Goal: Complete application form

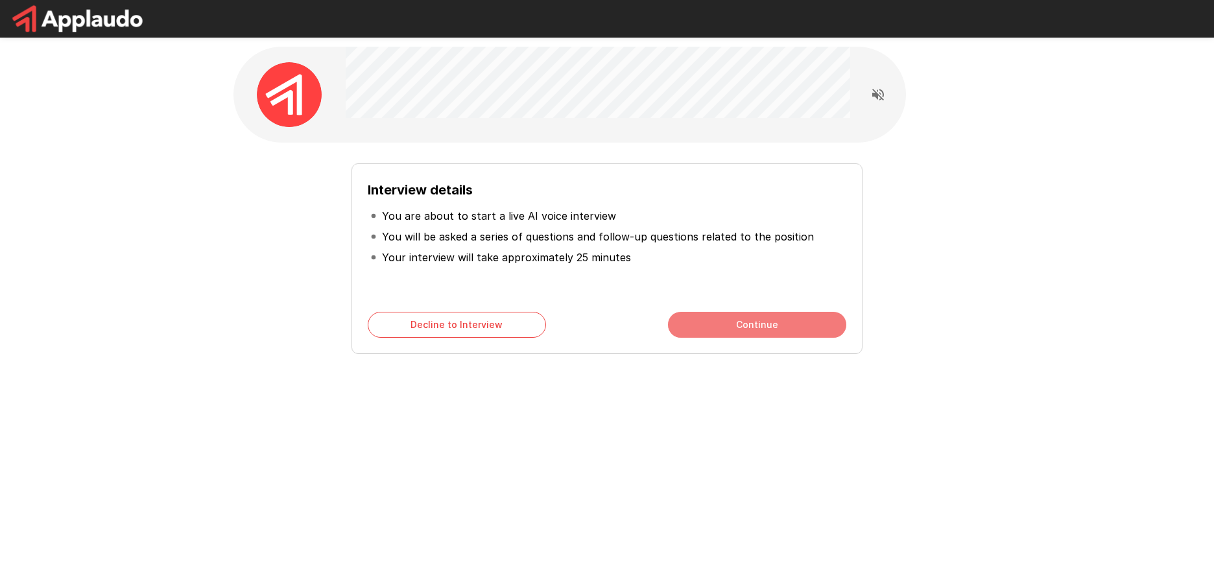
click at [731, 320] on button "Continue" at bounding box center [757, 325] width 178 height 26
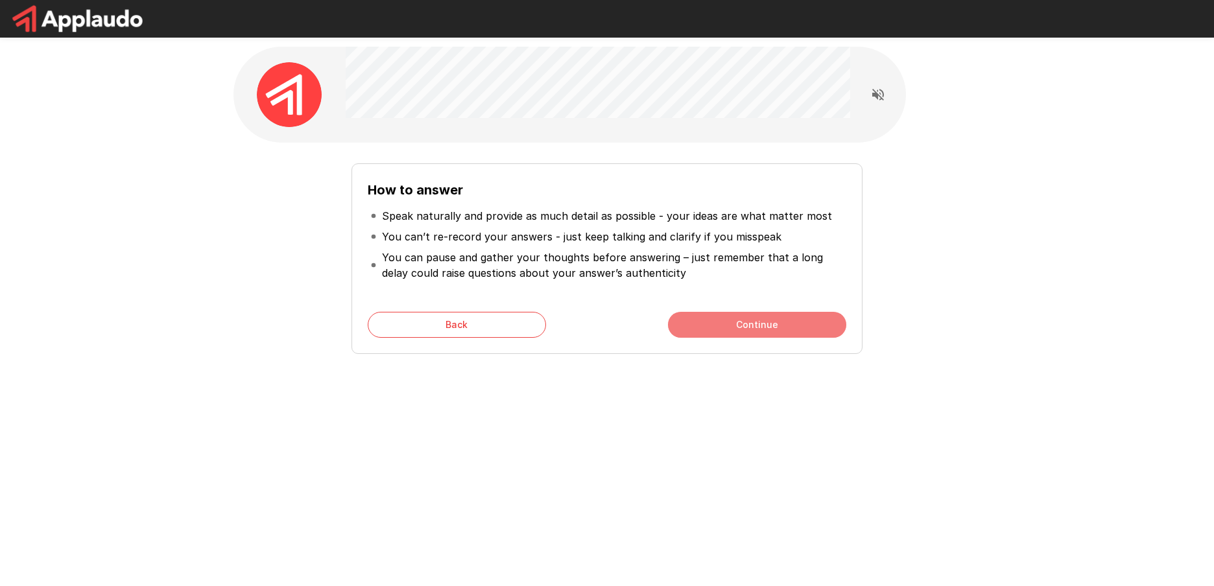
click at [731, 320] on button "Continue" at bounding box center [757, 325] width 178 height 26
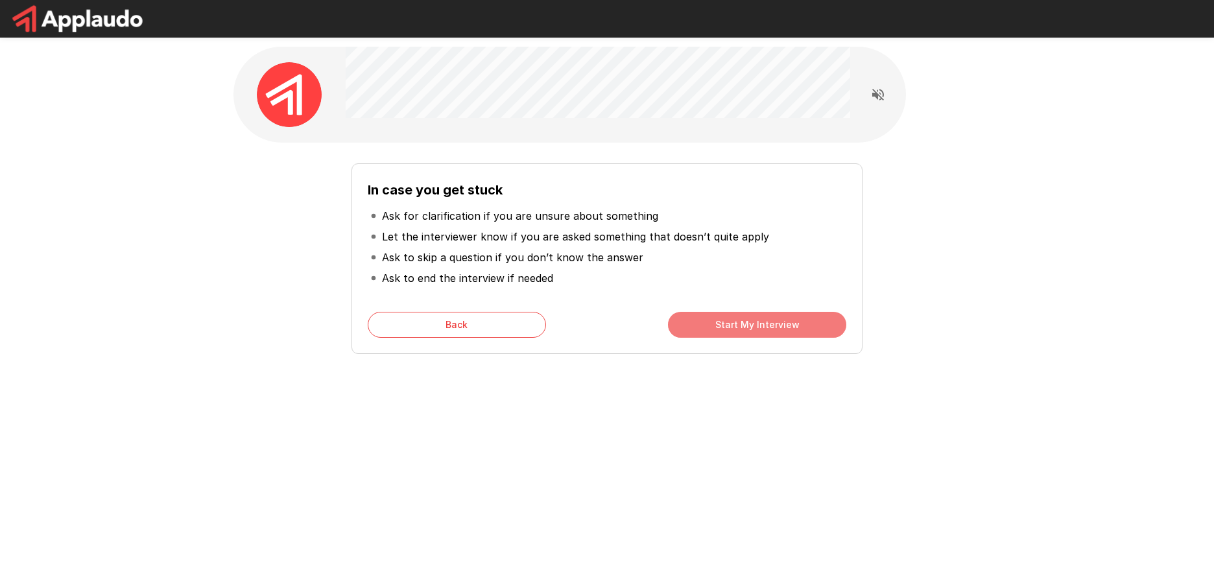
click at [731, 320] on button "Start My Interview" at bounding box center [757, 325] width 178 height 26
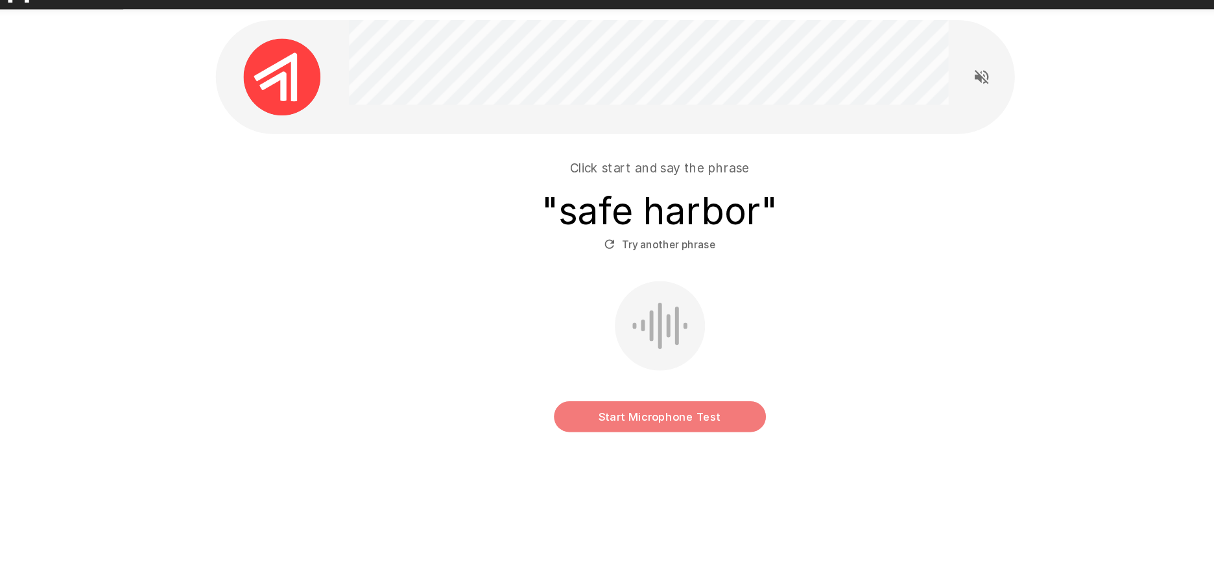
click at [587, 380] on button "Start Microphone Test" at bounding box center [607, 381] width 178 height 26
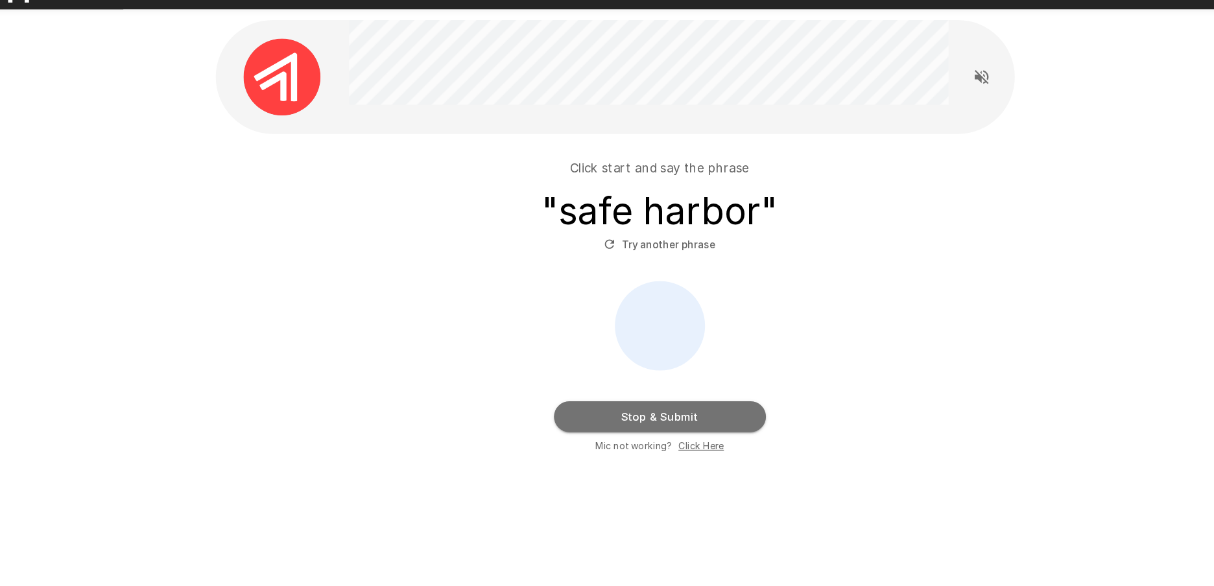
click at [600, 376] on button "Stop & Submit" at bounding box center [607, 381] width 178 height 26
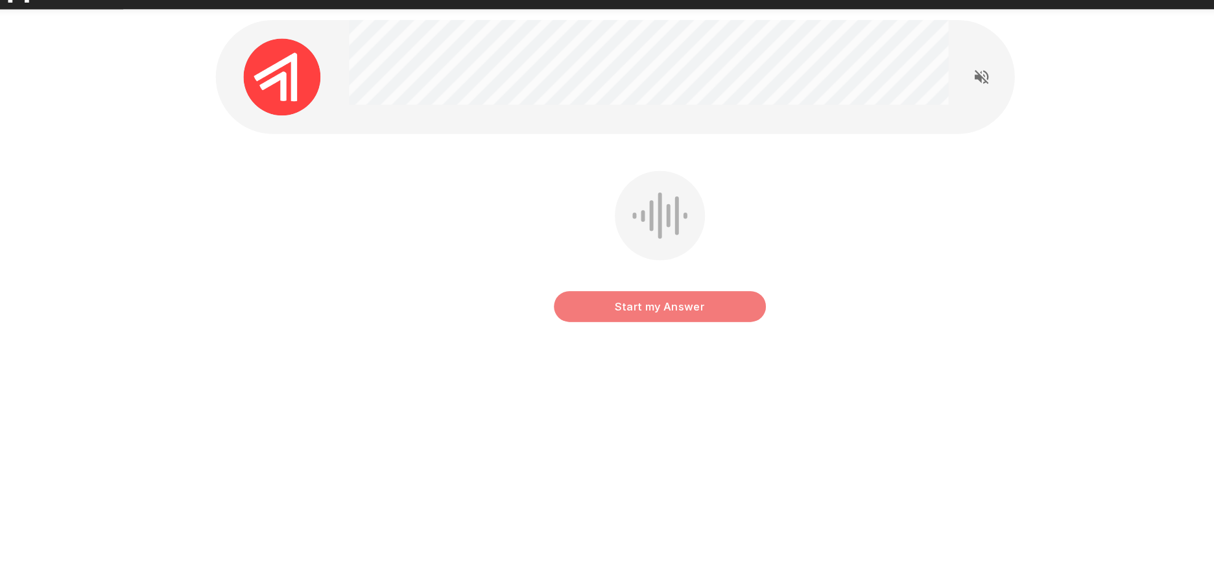
click at [581, 287] on button "Start my Answer" at bounding box center [607, 288] width 178 height 26
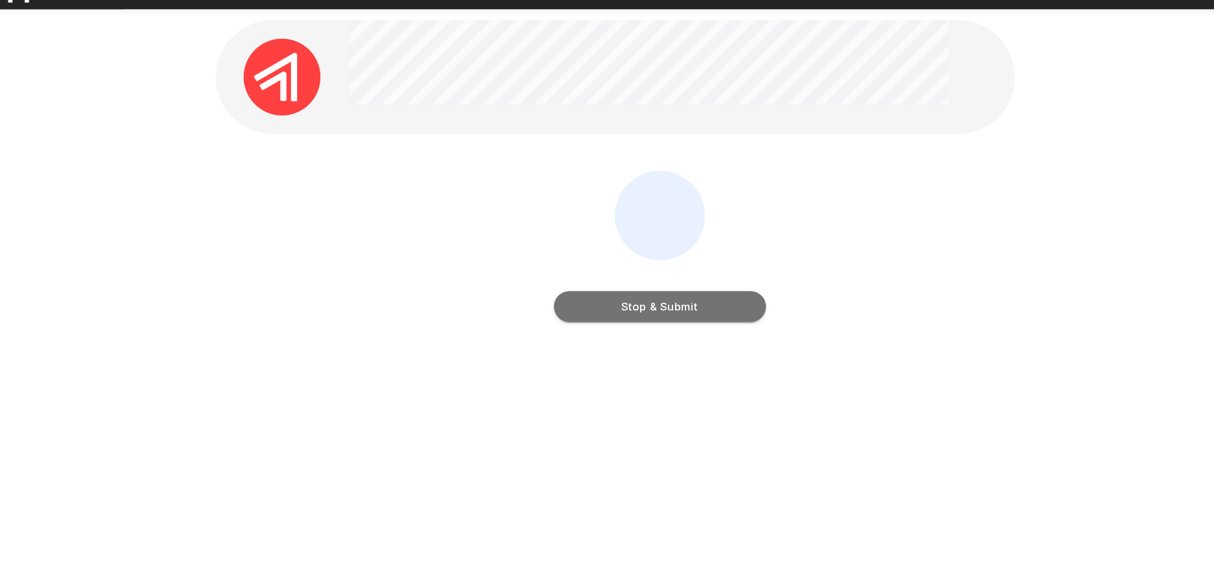
click at [581, 287] on button "Stop & Submit" at bounding box center [607, 288] width 178 height 26
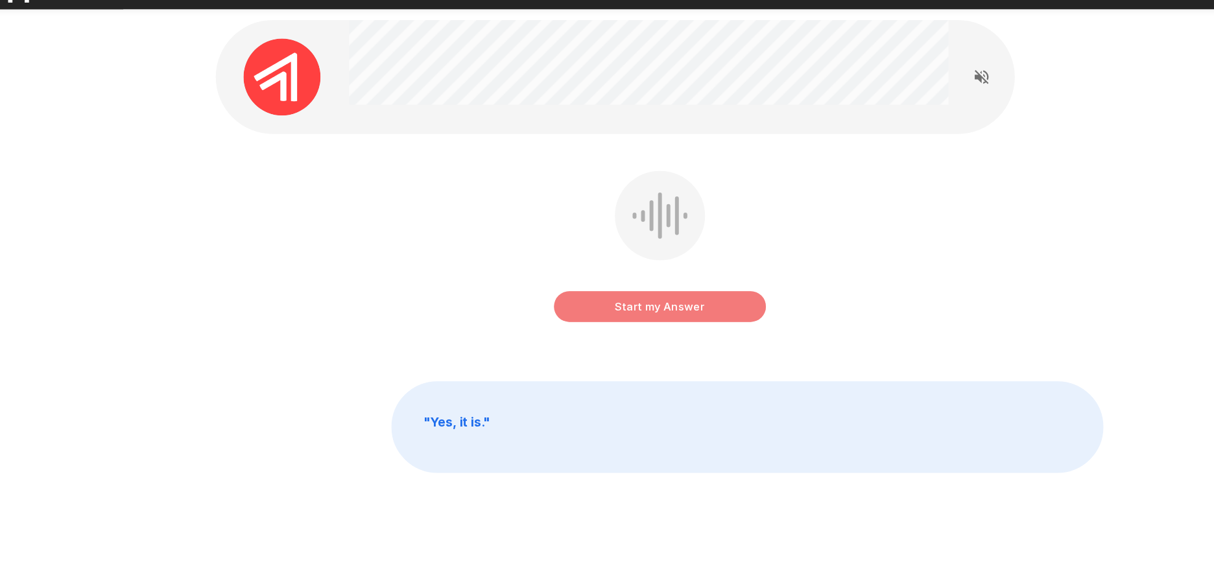
click at [581, 287] on button "Start my Answer" at bounding box center [607, 288] width 178 height 26
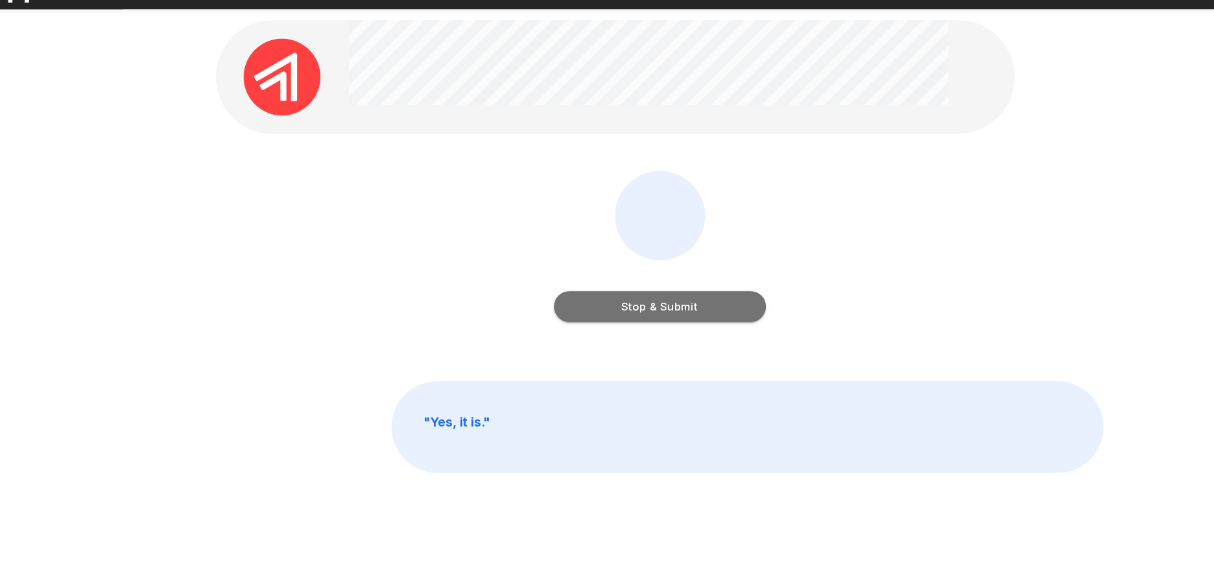
click at [581, 287] on button "Stop & Submit" at bounding box center [607, 288] width 178 height 26
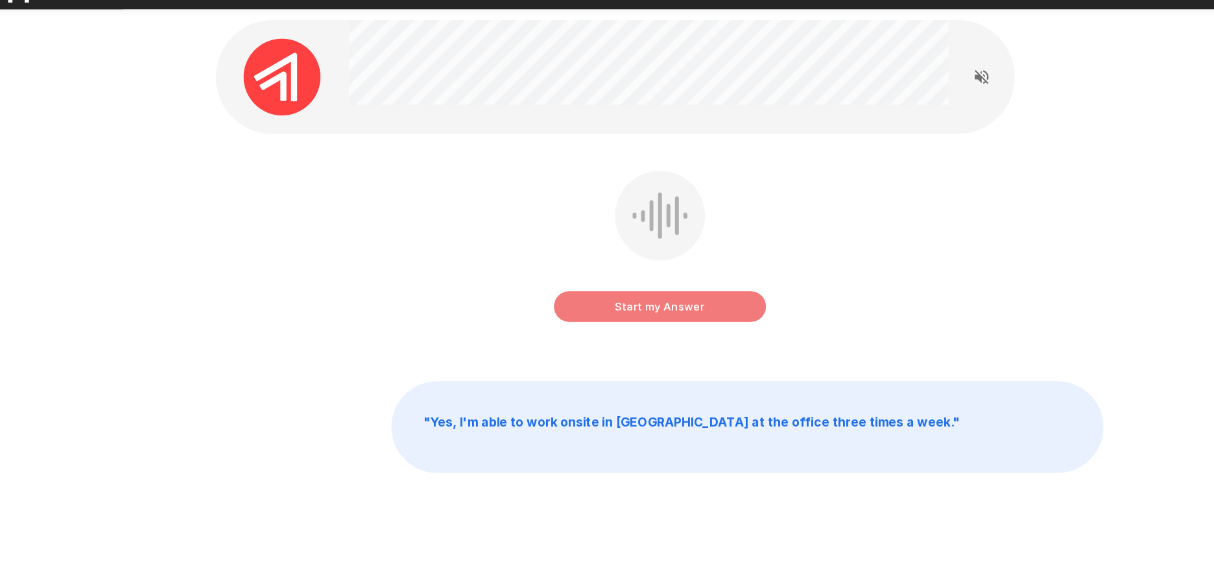
click at [581, 287] on button "Start my Answer" at bounding box center [607, 288] width 178 height 26
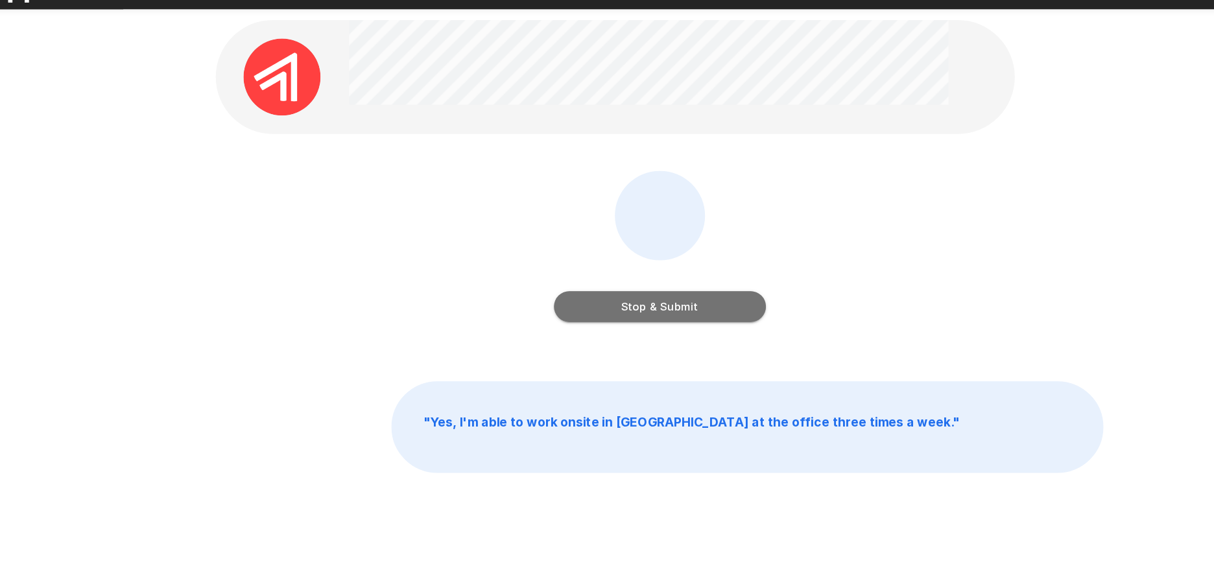
click at [581, 287] on button "Stop & Submit" at bounding box center [607, 288] width 178 height 26
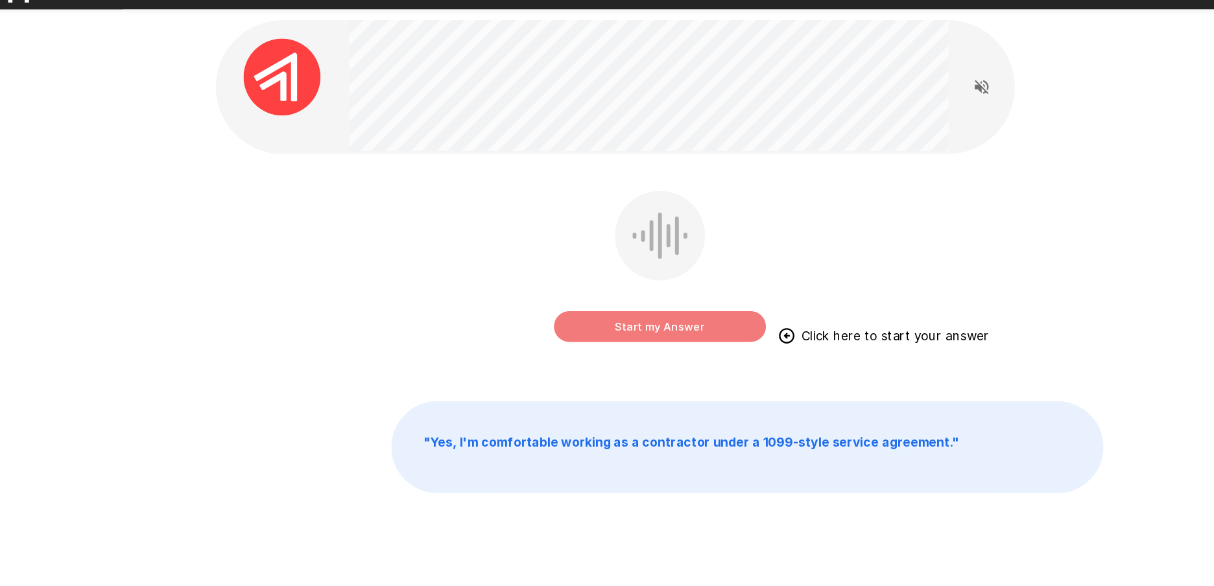
click at [577, 300] on button "Start my Answer" at bounding box center [607, 305] width 178 height 26
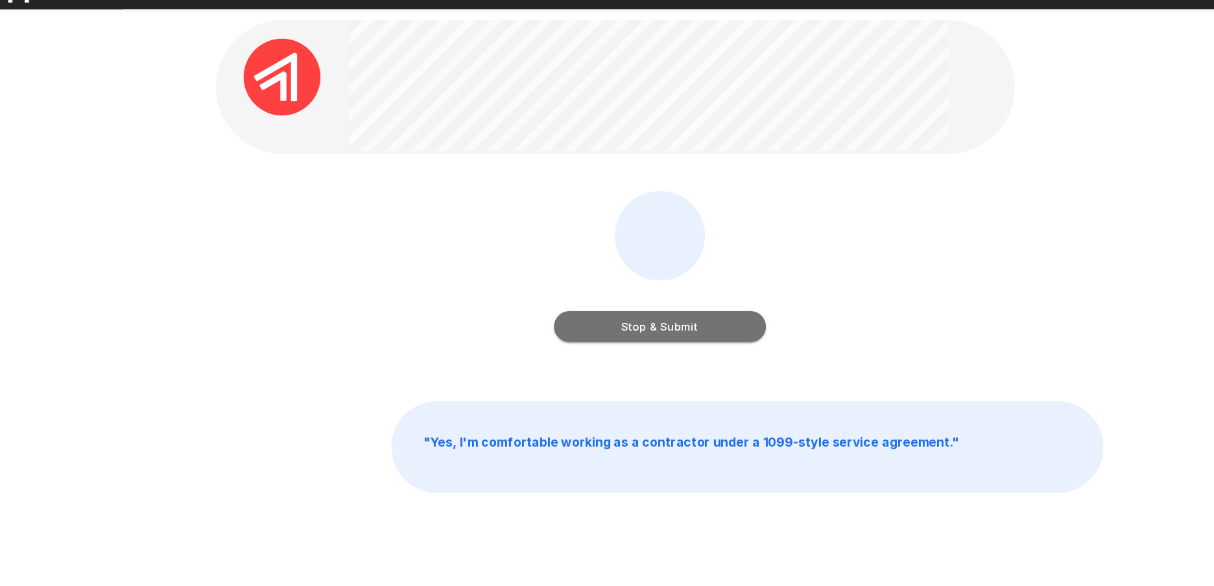
click at [577, 300] on button "Stop & Submit" at bounding box center [607, 305] width 178 height 26
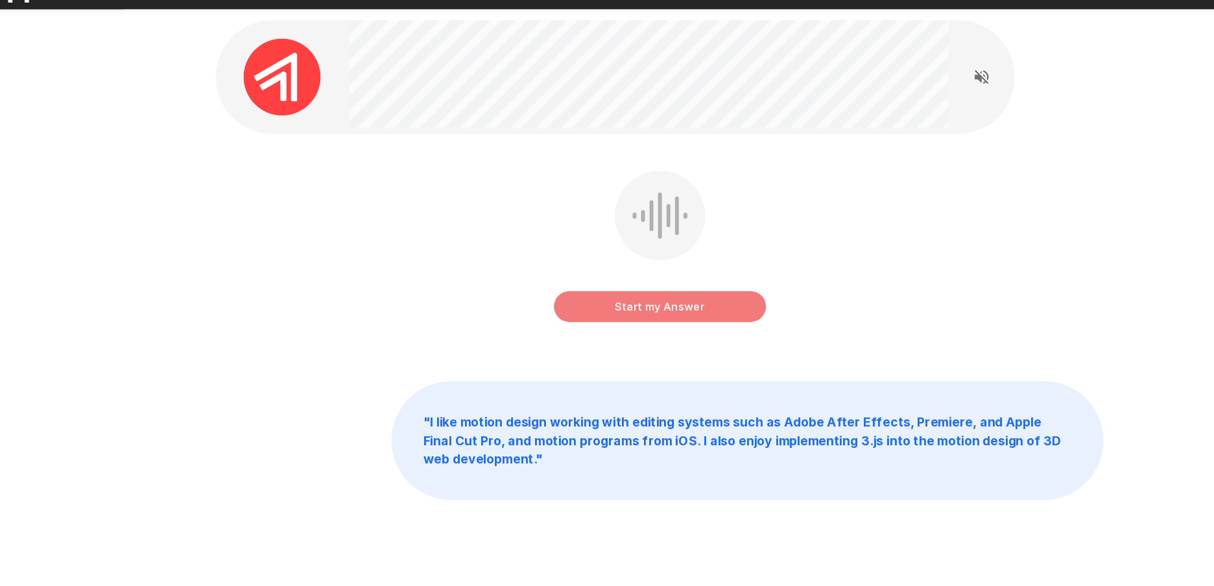
click at [614, 291] on button "Start my Answer" at bounding box center [607, 288] width 178 height 26
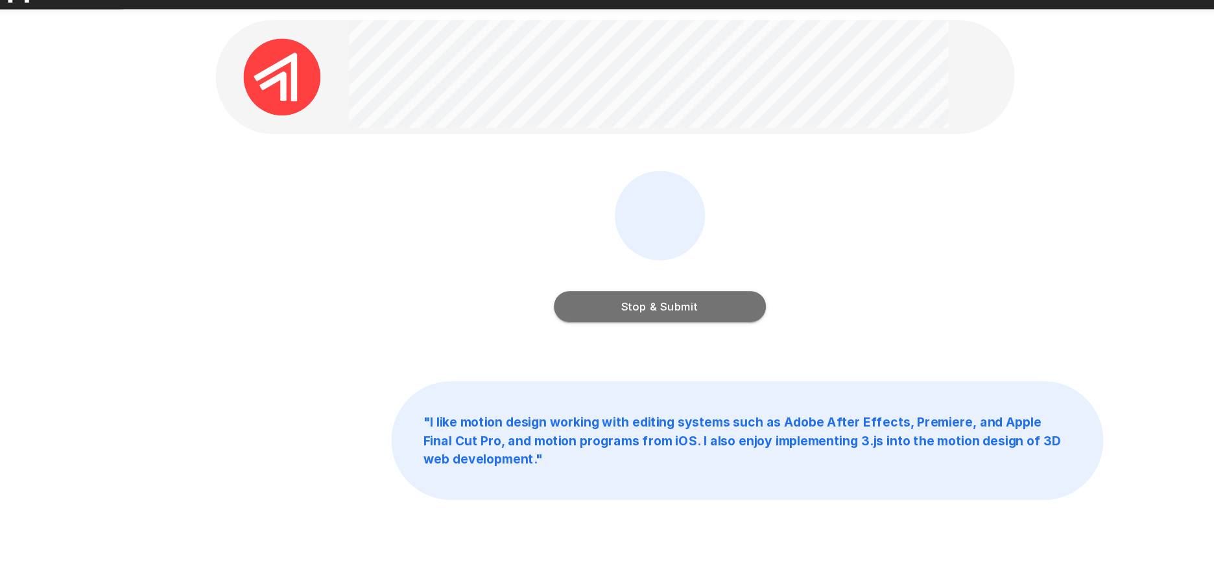
click at [614, 291] on button "Stop & Submit" at bounding box center [607, 288] width 178 height 26
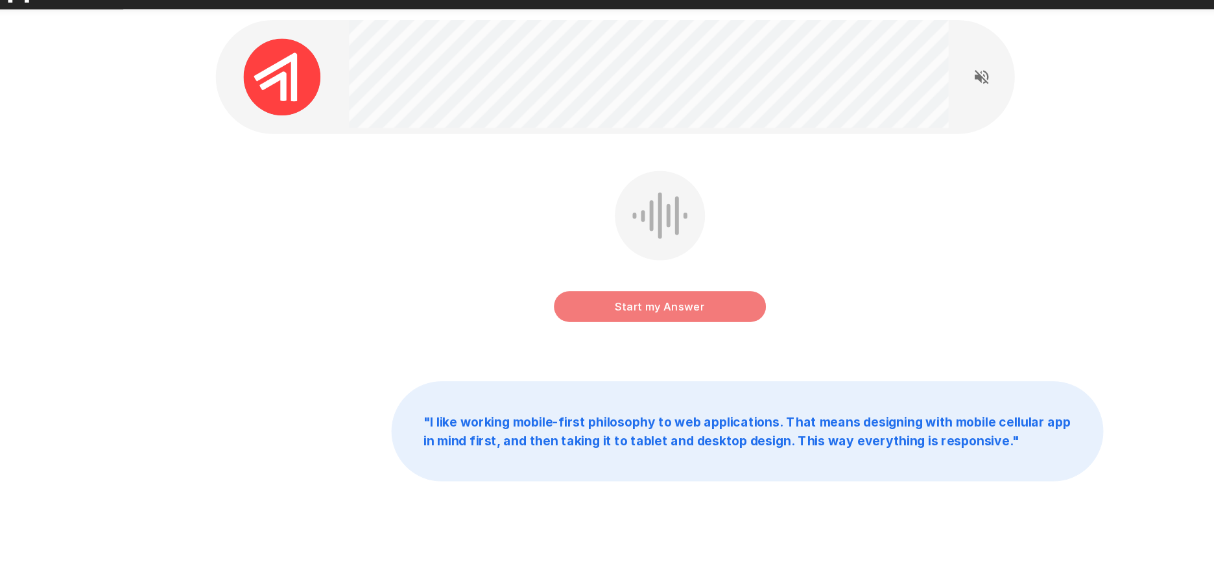
click at [601, 287] on button "Start my Answer" at bounding box center [607, 288] width 178 height 26
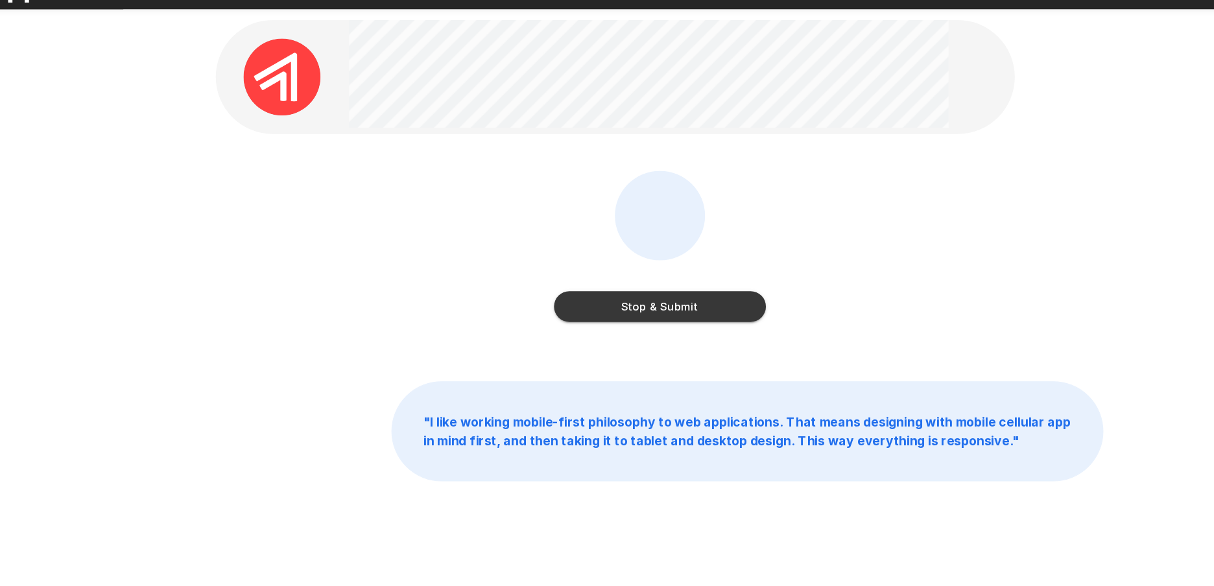
click at [601, 287] on button "Stop & Submit" at bounding box center [607, 288] width 178 height 26
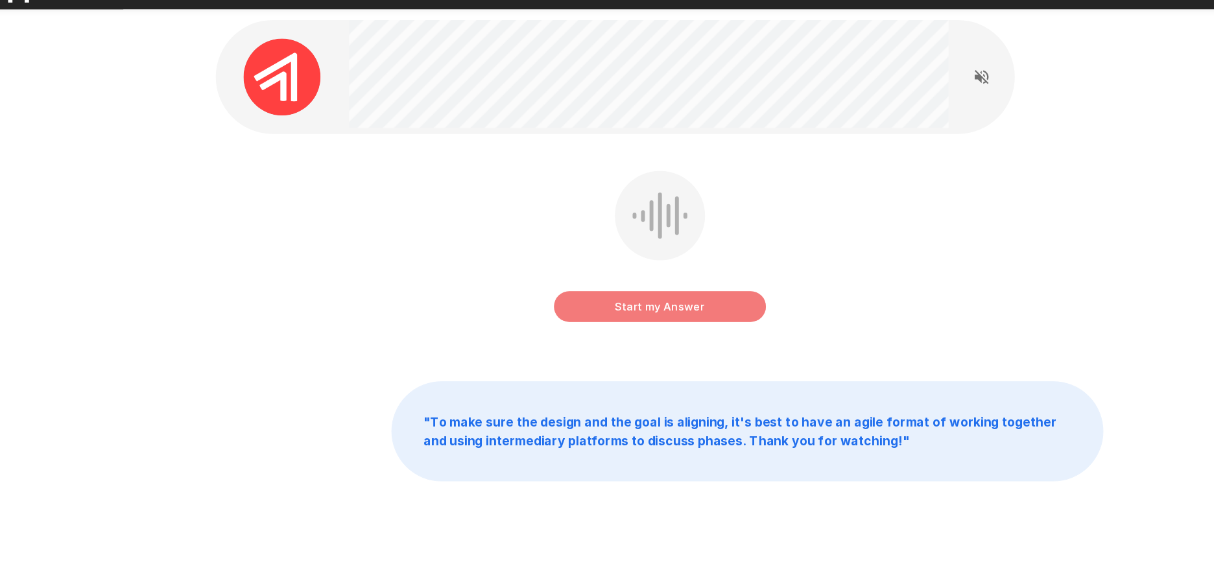
click at [601, 287] on button "Start my Answer" at bounding box center [607, 288] width 178 height 26
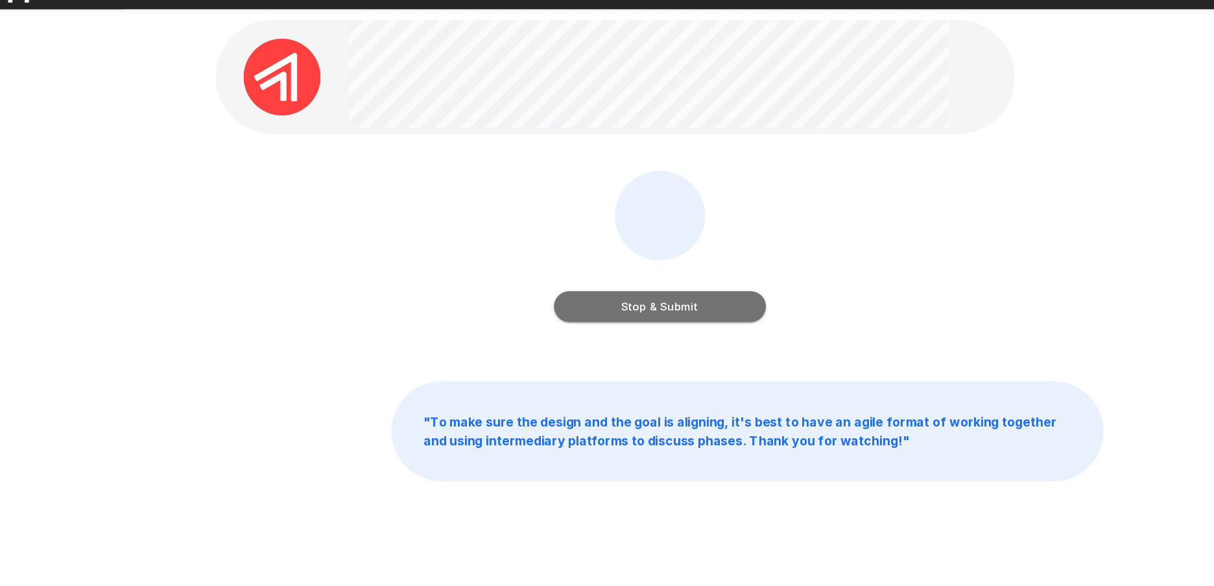
click at [601, 287] on button "Stop & Submit" at bounding box center [607, 288] width 178 height 26
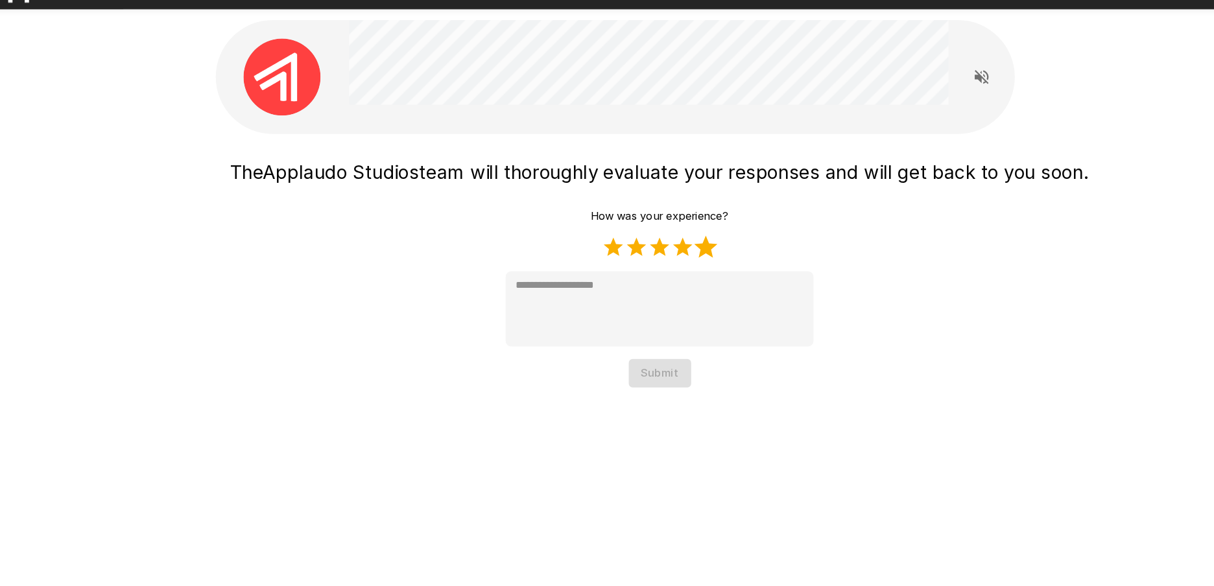
click at [643, 238] on label "5 Stars" at bounding box center [645, 237] width 19 height 19
type textarea "*"
click at [605, 337] on button "Submit" at bounding box center [607, 344] width 53 height 24
